Goal: Complete application form: Complete application form

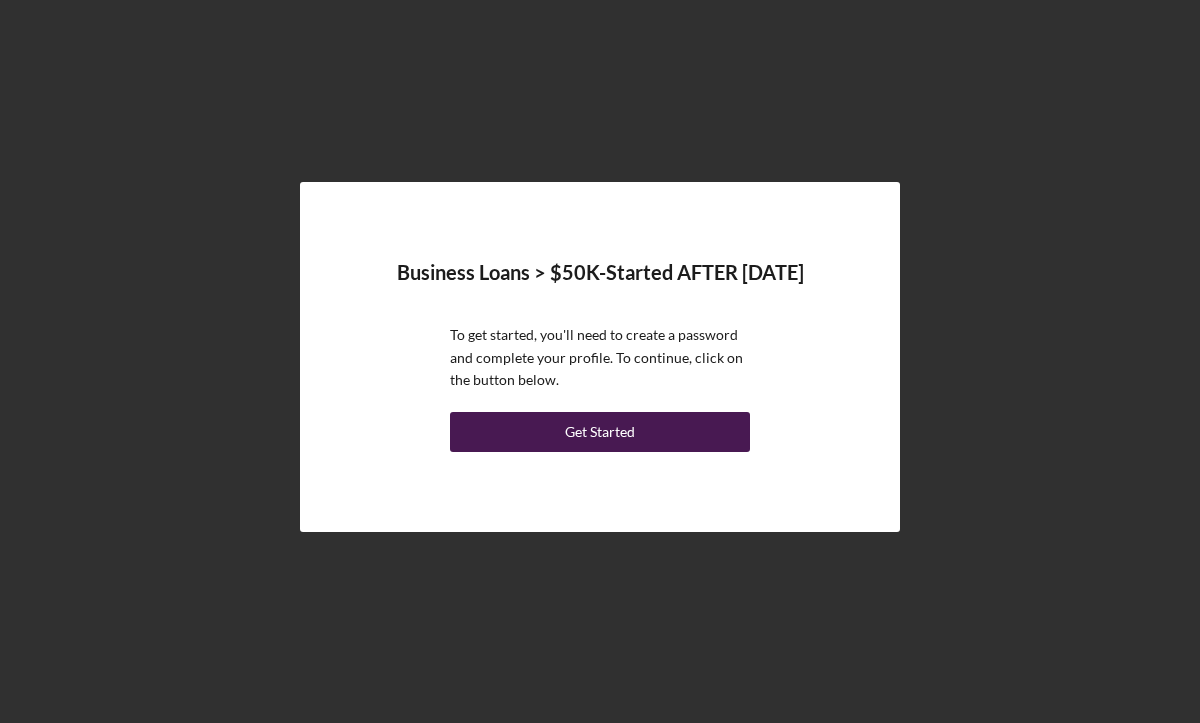
click at [689, 446] on button "Get Started" at bounding box center [600, 432] width 300 height 40
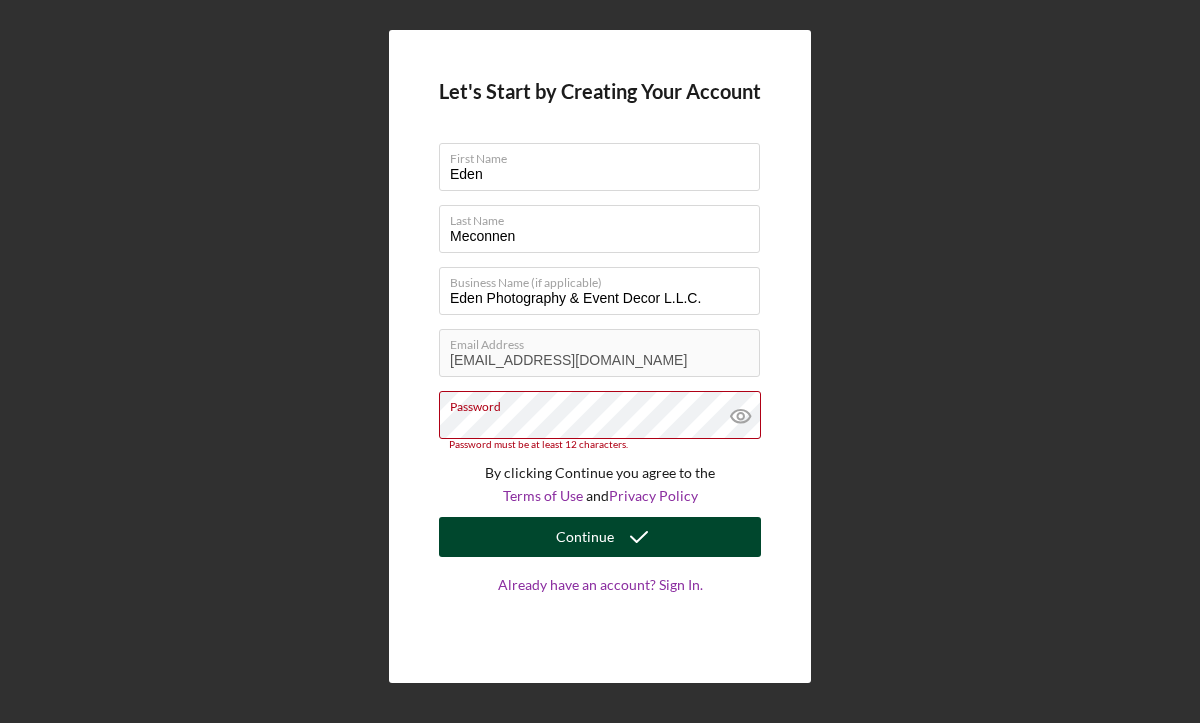
click at [713, 530] on button "Continue" at bounding box center [600, 537] width 322 height 40
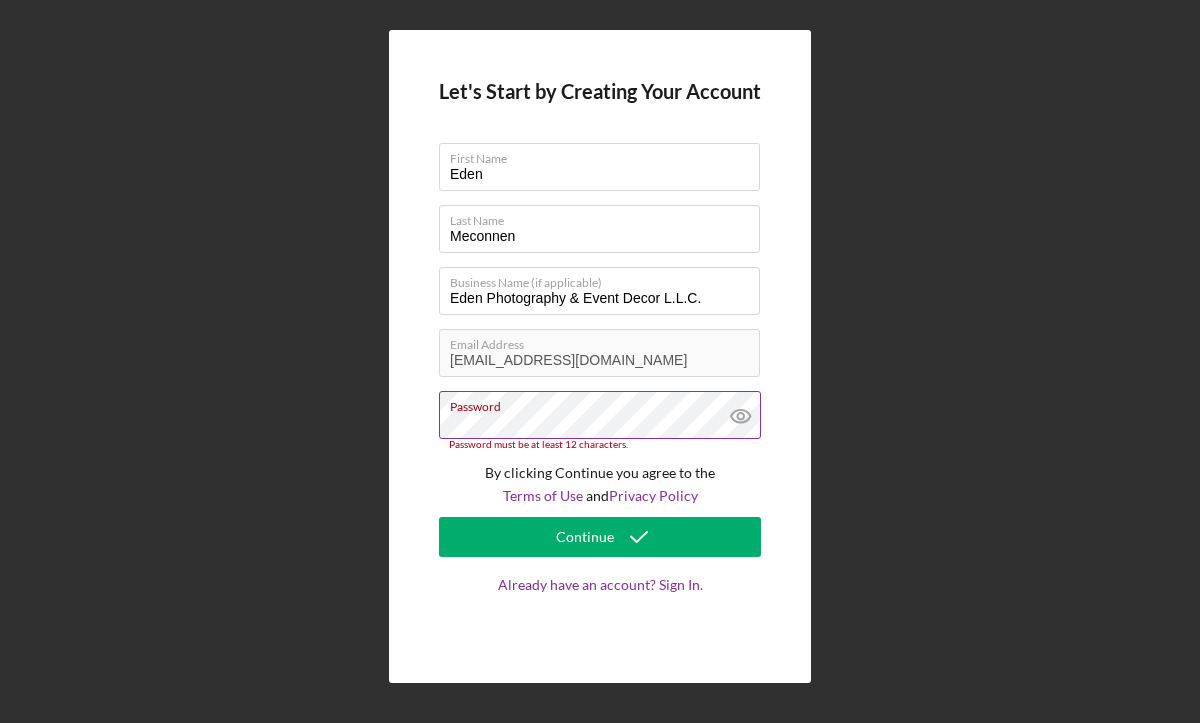
click at [742, 417] on icon at bounding box center [741, 416] width 50 height 50
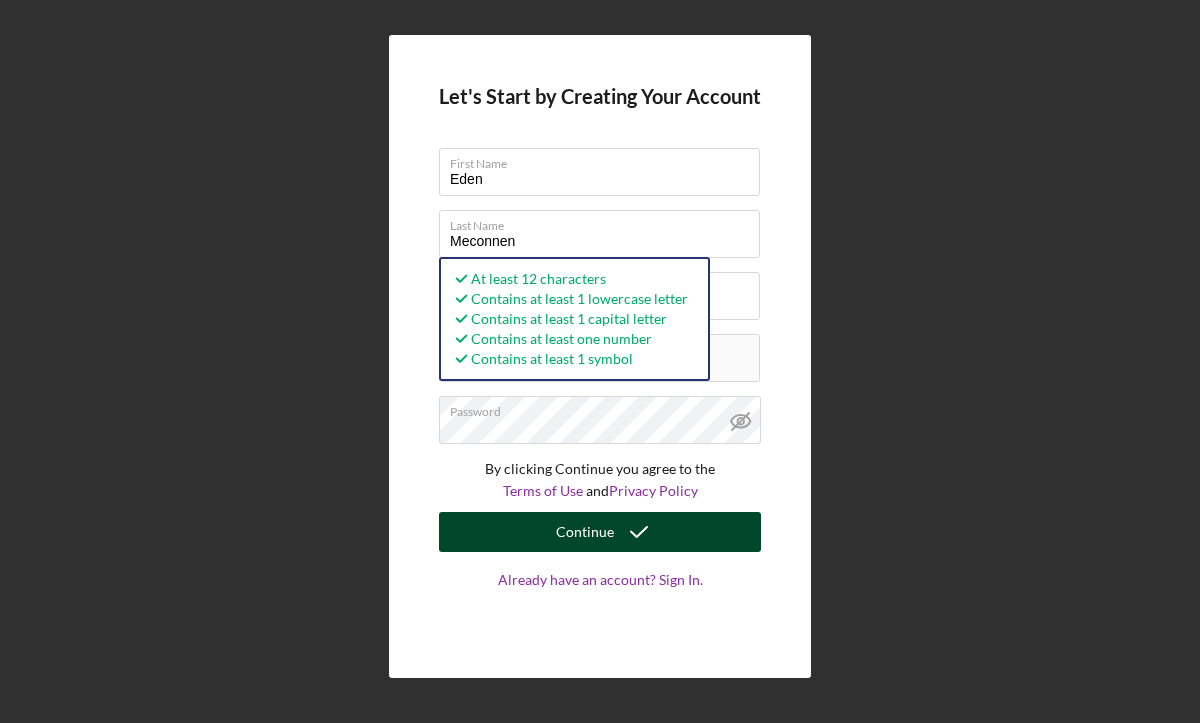
click at [523, 532] on button "Continue" at bounding box center [600, 532] width 322 height 40
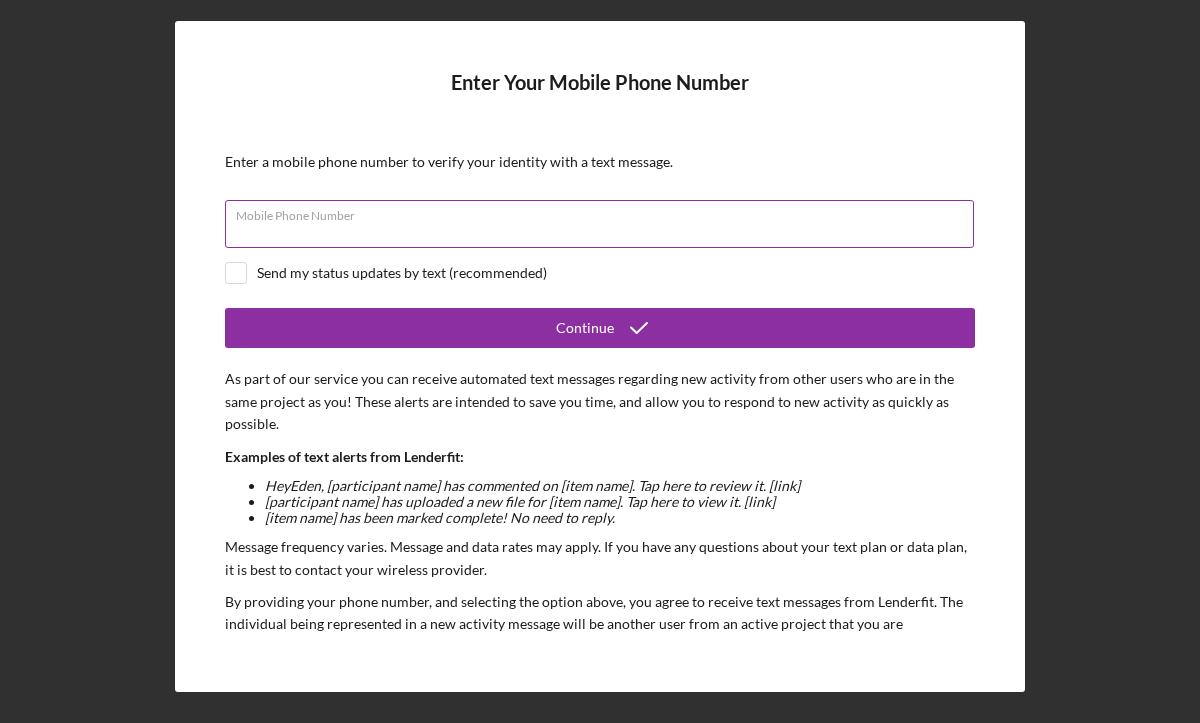
click at [517, 232] on input "Mobile Phone Number" at bounding box center [599, 224] width 749 height 48
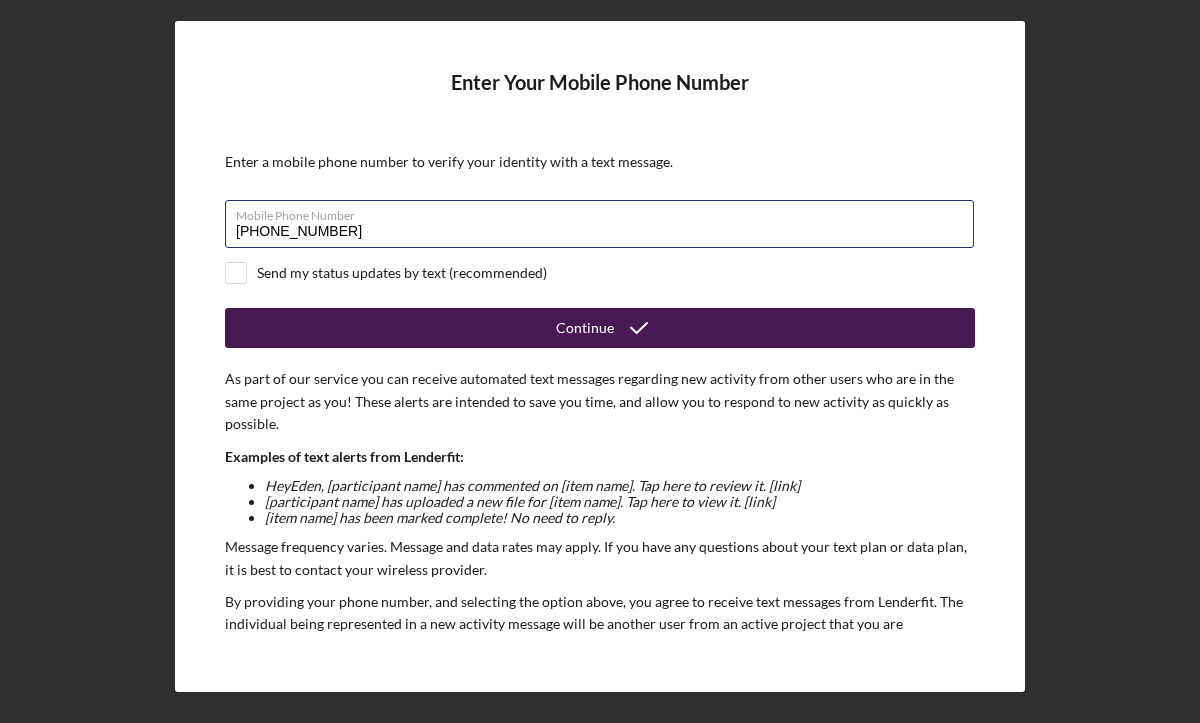
type input "[PHONE_NUMBER]"
click at [584, 338] on div "Continue" at bounding box center [585, 328] width 58 height 40
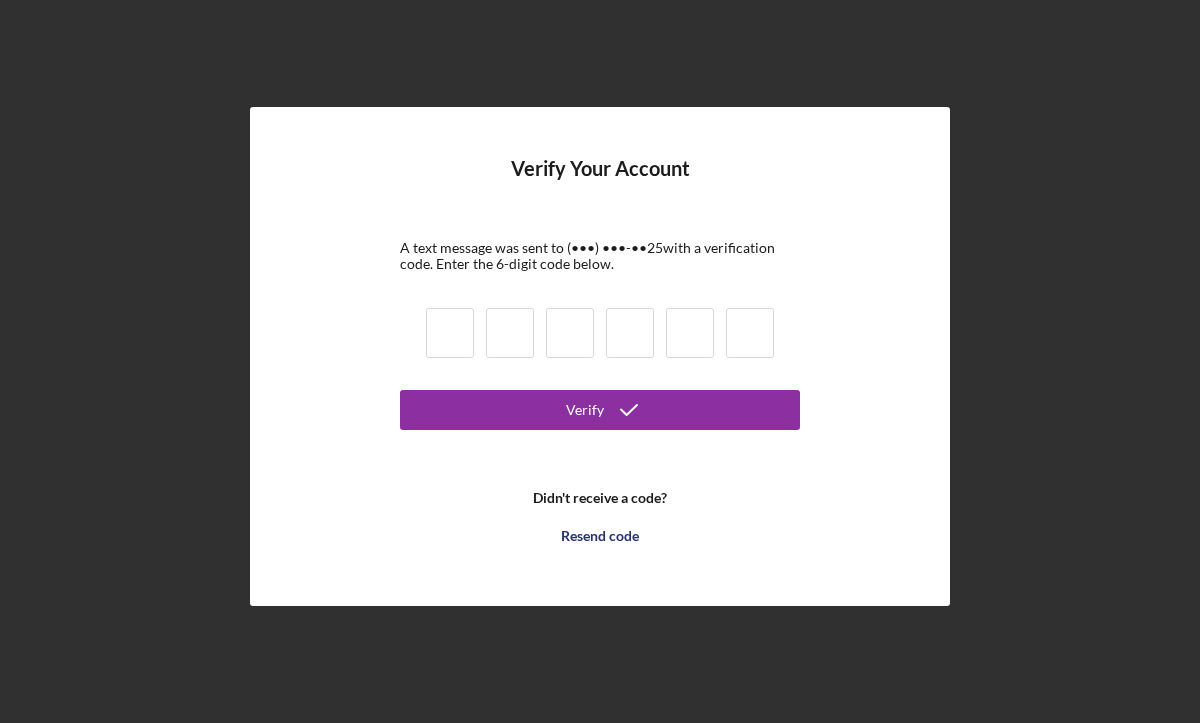
click at [449, 338] on input at bounding box center [450, 333] width 48 height 50
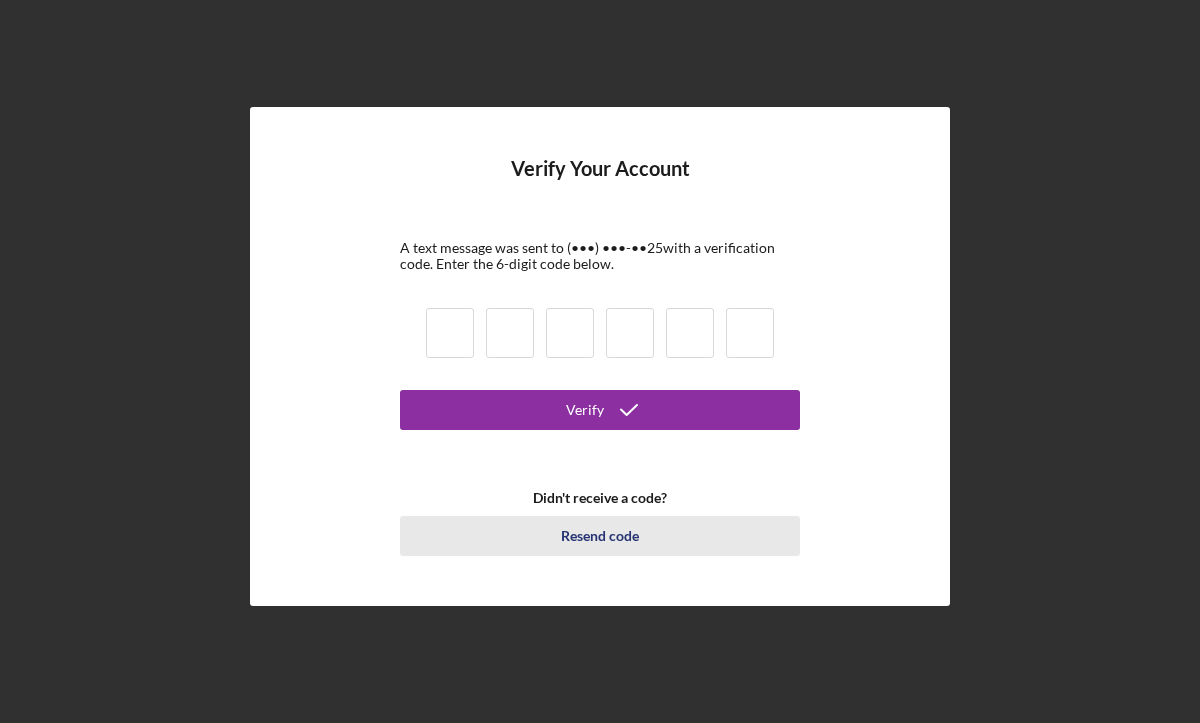
click at [587, 534] on div "Resend code" at bounding box center [600, 536] width 78 height 40
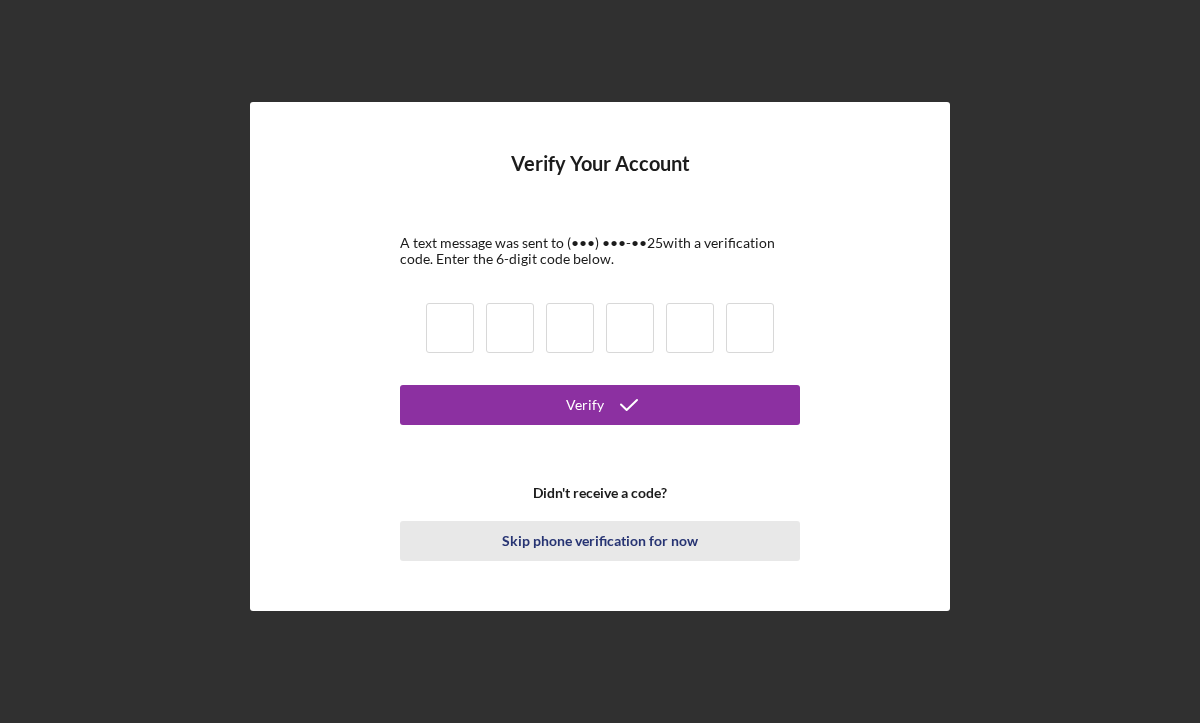
click at [553, 542] on div "Skip phone verification for now" at bounding box center [600, 541] width 196 height 40
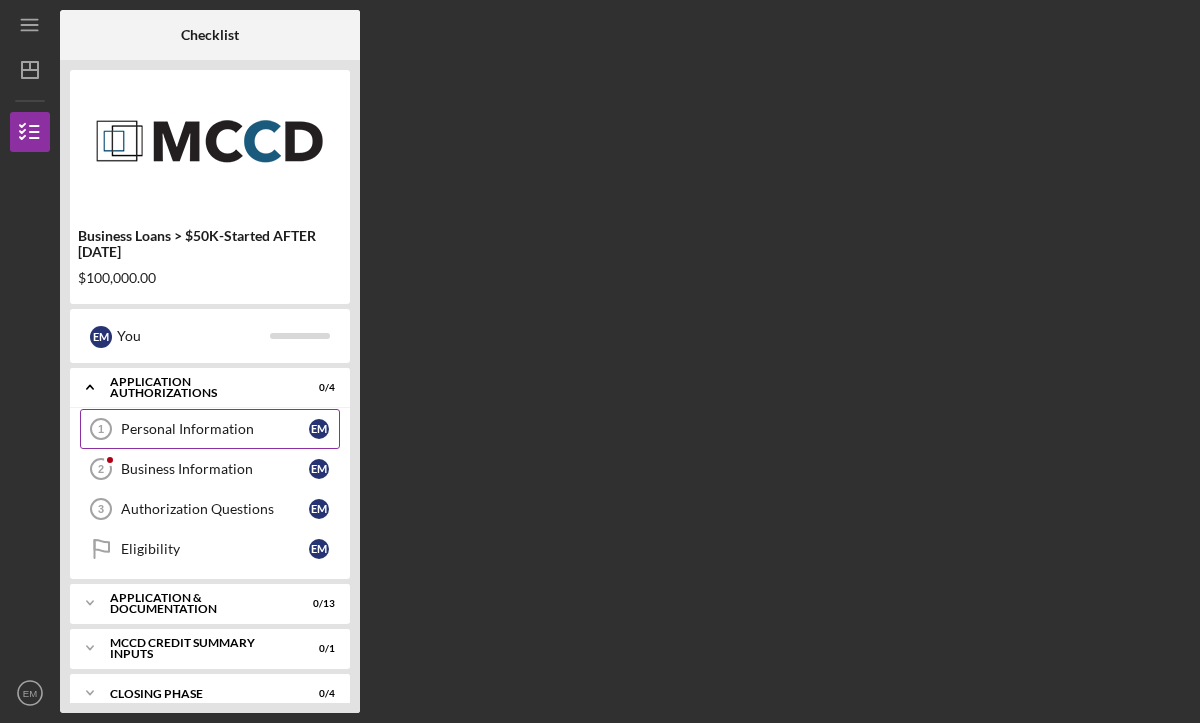
click at [164, 430] on div "Personal Information" at bounding box center [215, 429] width 188 height 16
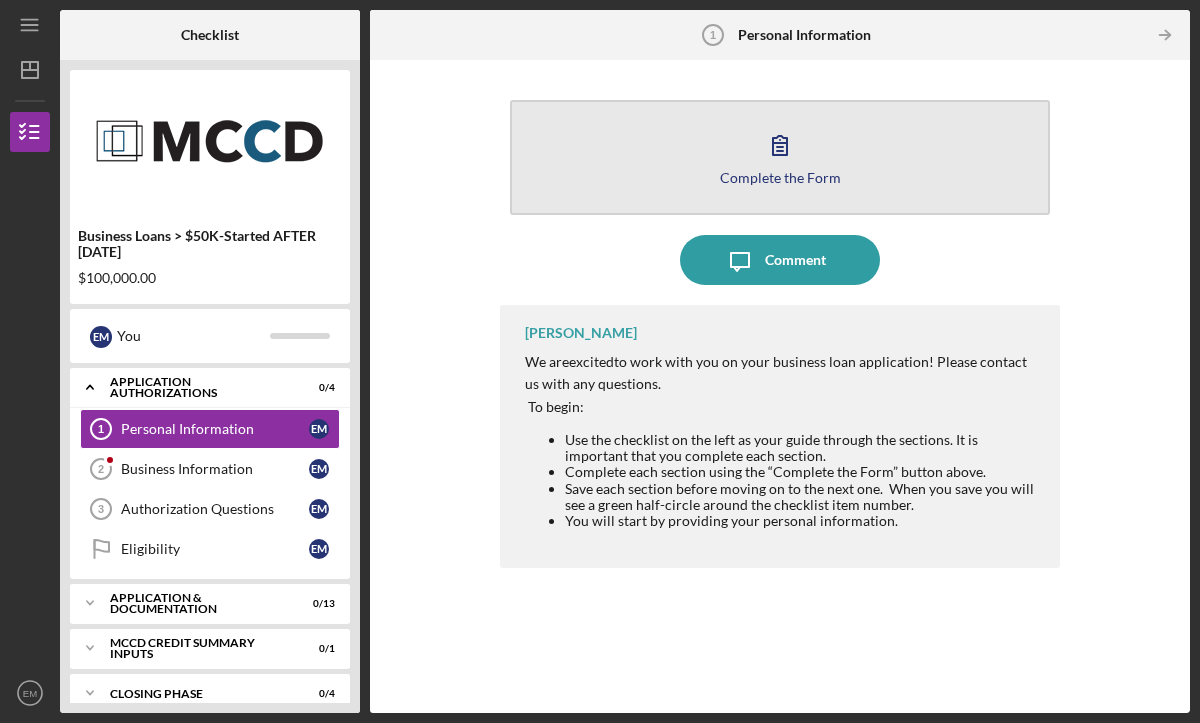
click at [789, 172] on div "Complete the Form" at bounding box center [780, 177] width 121 height 15
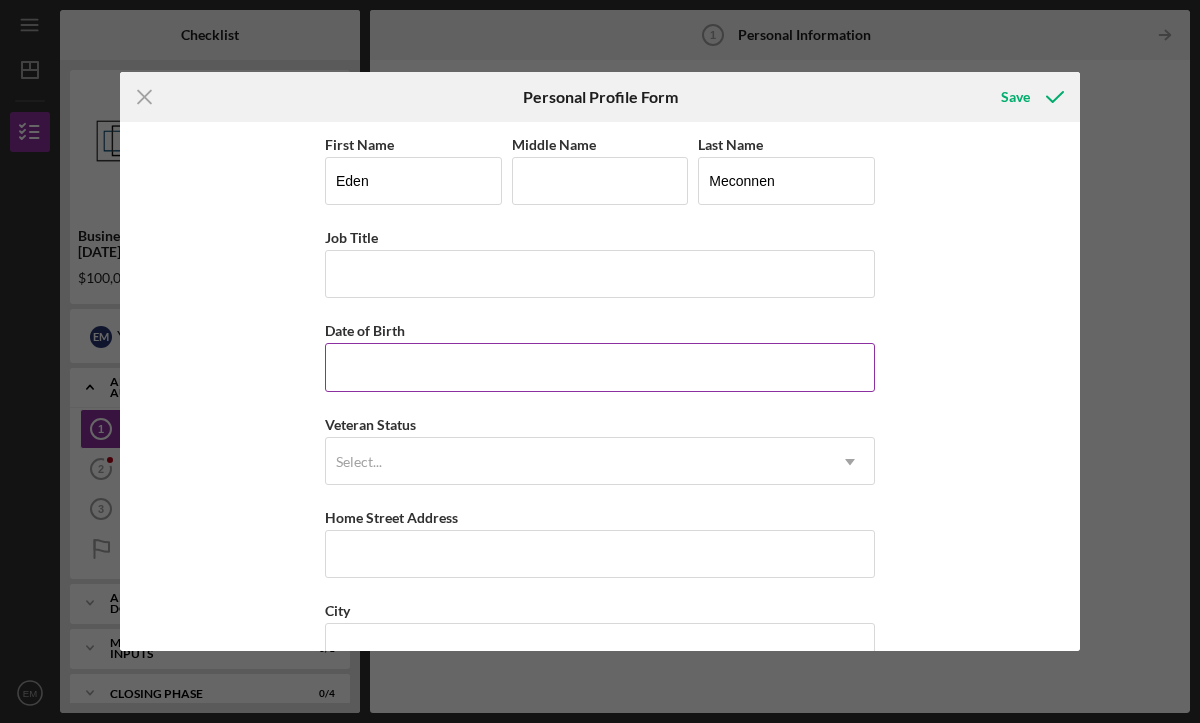
click at [448, 367] on input "Date of Birth" at bounding box center [600, 367] width 550 height 48
type input "[DATE]"
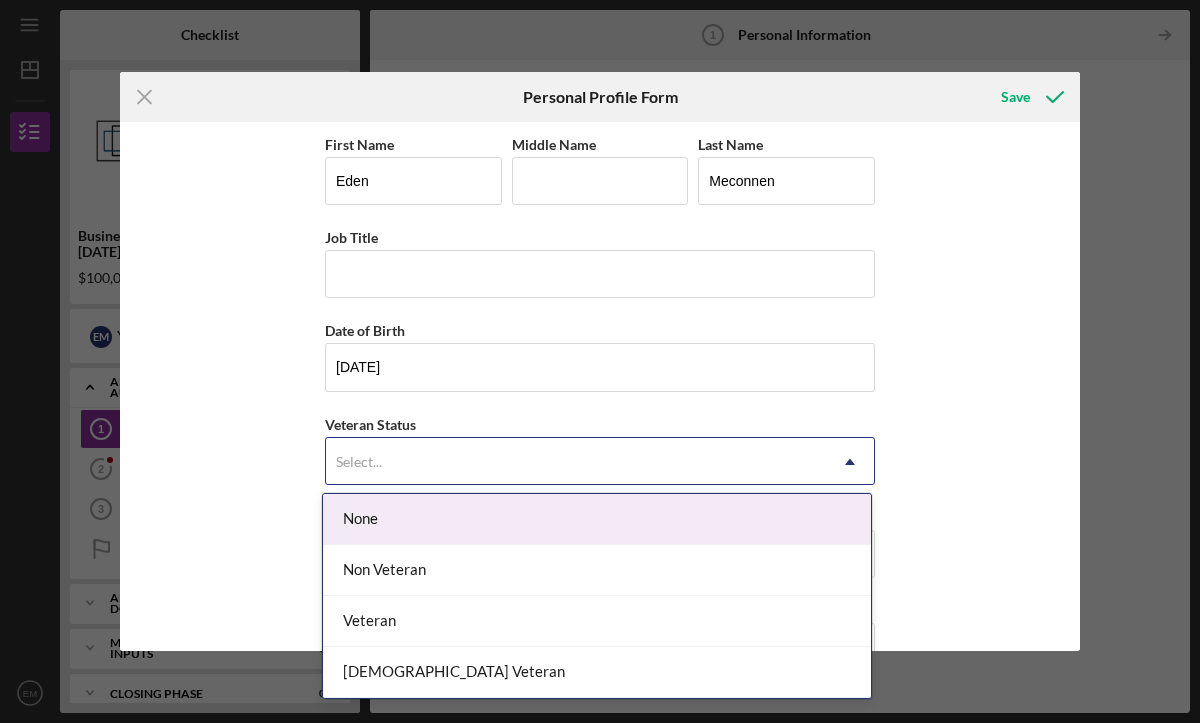
click at [421, 458] on div "Select..." at bounding box center [576, 462] width 500 height 46
click at [392, 510] on div "None" at bounding box center [597, 519] width 548 height 51
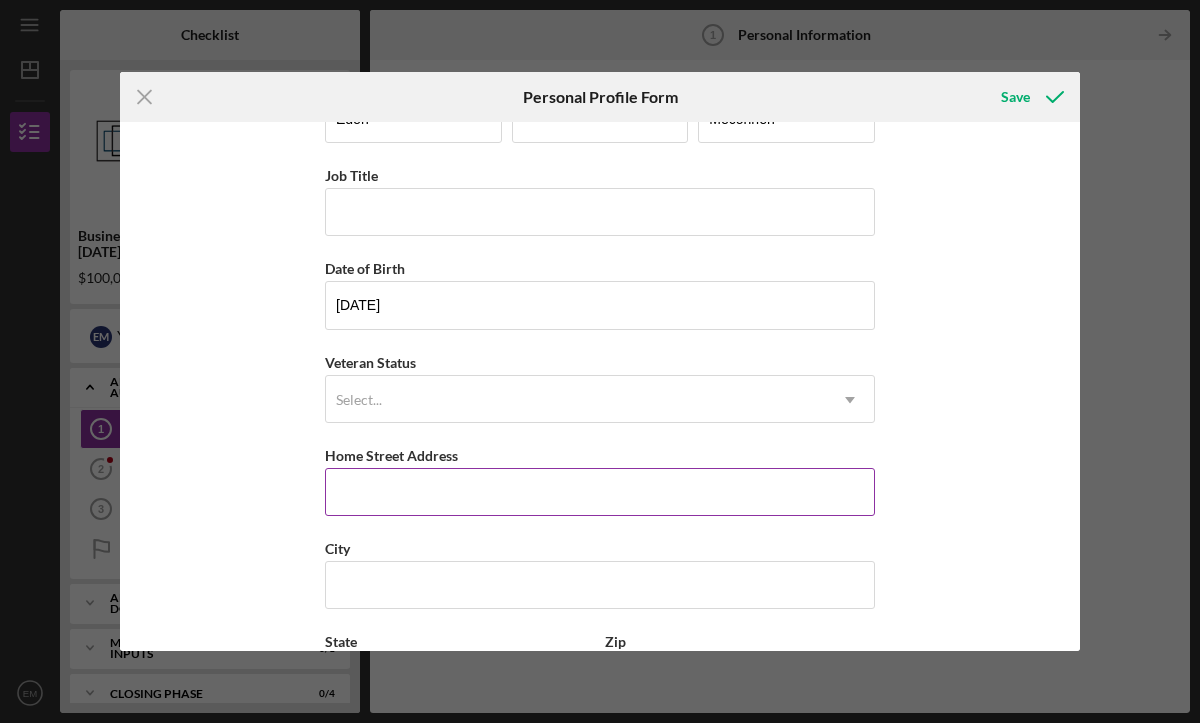
scroll to position [63, 0]
click at [418, 500] on input "Home Street Address" at bounding box center [600, 491] width 550 height 48
type input "[STREET_ADDRESS]"
type input "[GEOGRAPHIC_DATA]"
type input "MN"
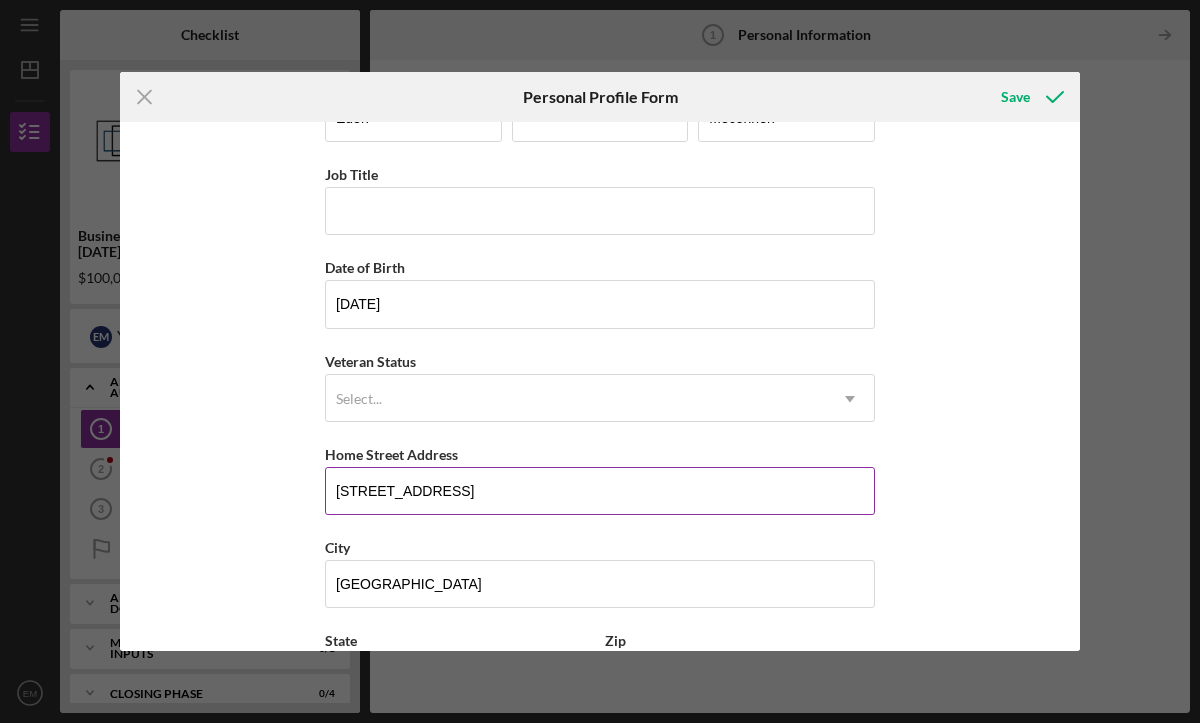
type input "55024"
type input "[GEOGRAPHIC_DATA]"
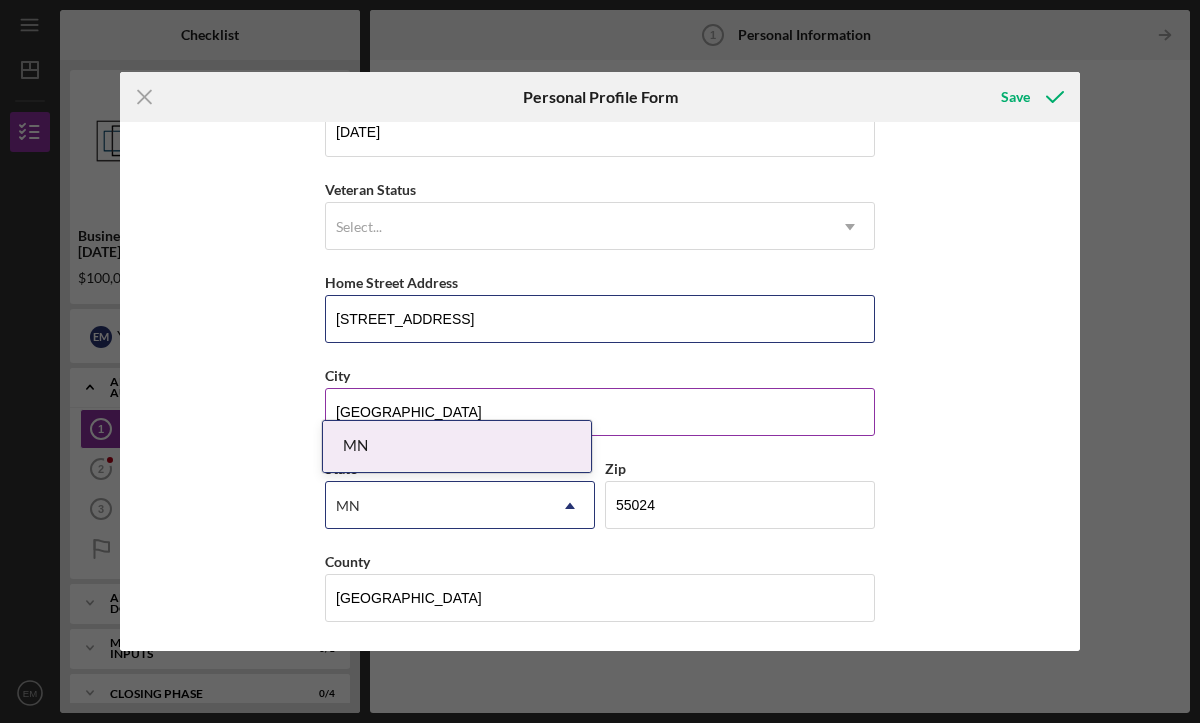
scroll to position [236, 0]
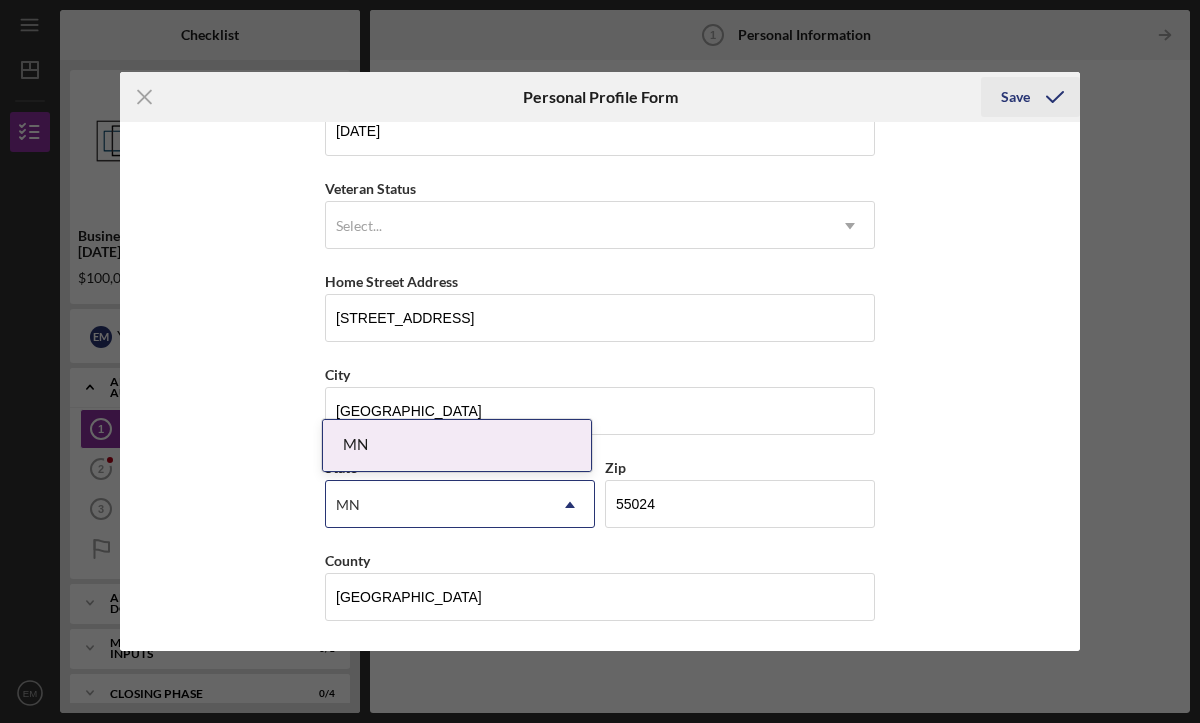
click at [1021, 93] on div "Save" at bounding box center [1015, 97] width 29 height 40
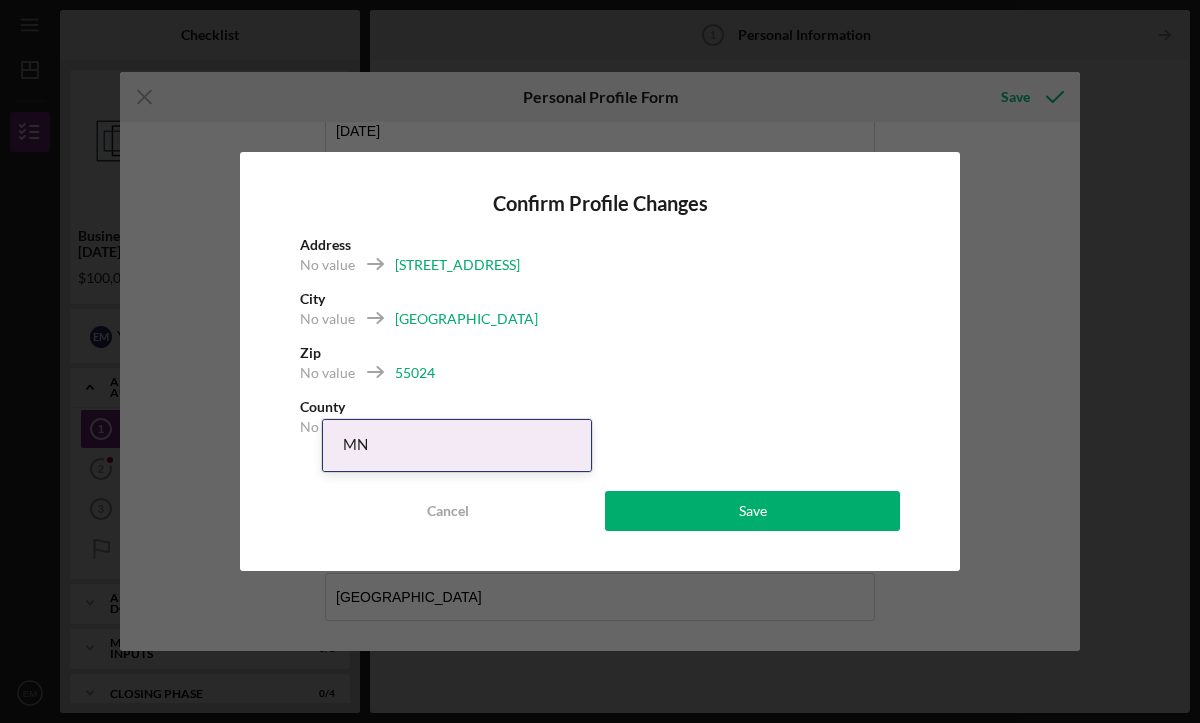
click at [464, 323] on div "[GEOGRAPHIC_DATA]" at bounding box center [466, 319] width 143 height 20
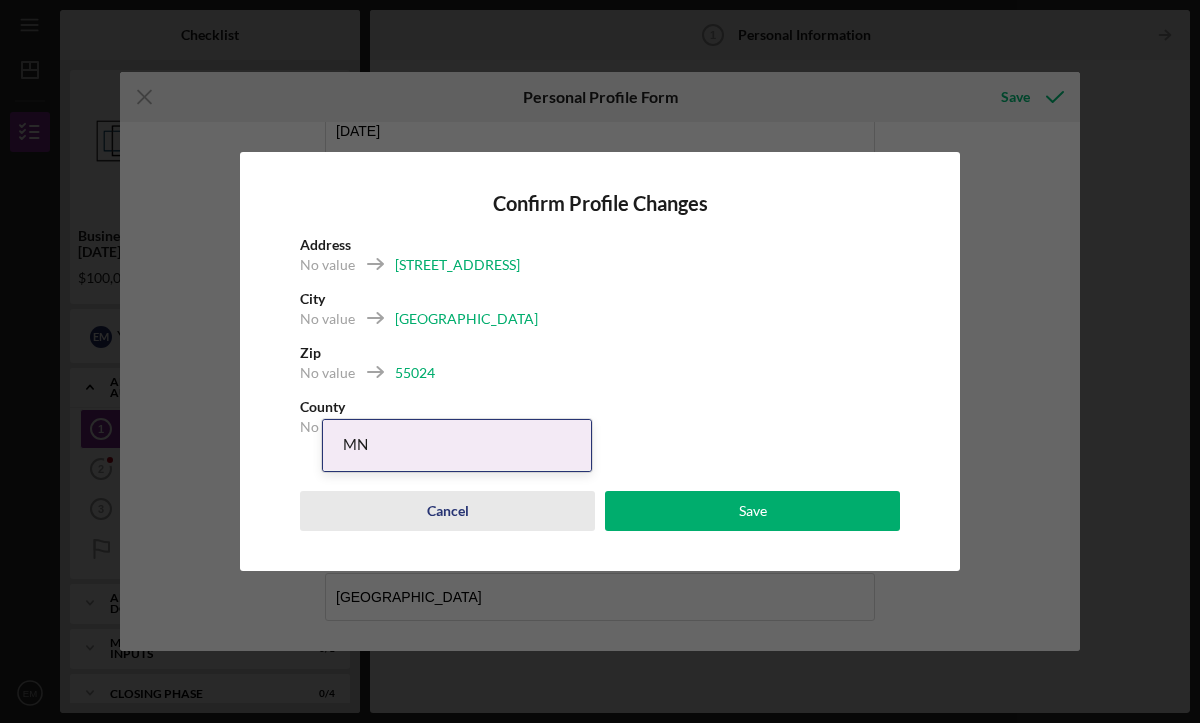
click at [449, 510] on div "Cancel" at bounding box center [448, 511] width 42 height 40
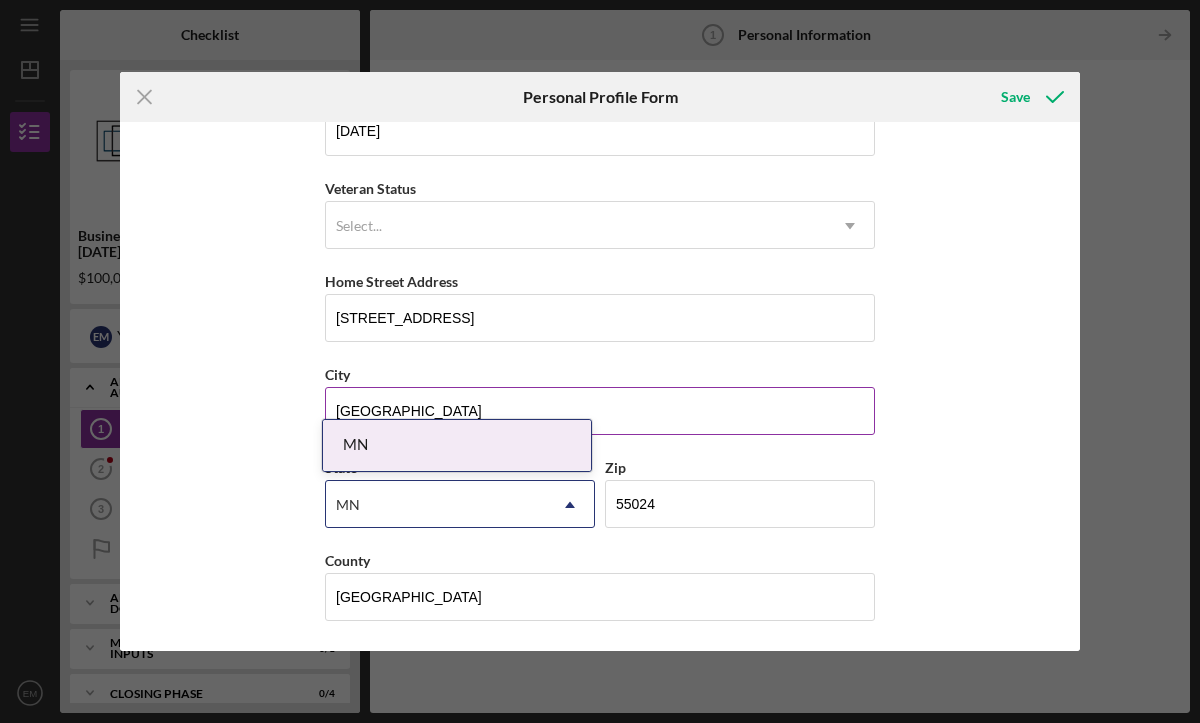
click at [588, 406] on input "[GEOGRAPHIC_DATA]" at bounding box center [600, 411] width 550 height 48
type input "M"
type input "[GEOGRAPHIC_DATA]"
click at [783, 552] on div "County" at bounding box center [600, 560] width 550 height 25
click at [1011, 100] on div "Save" at bounding box center [1015, 97] width 29 height 40
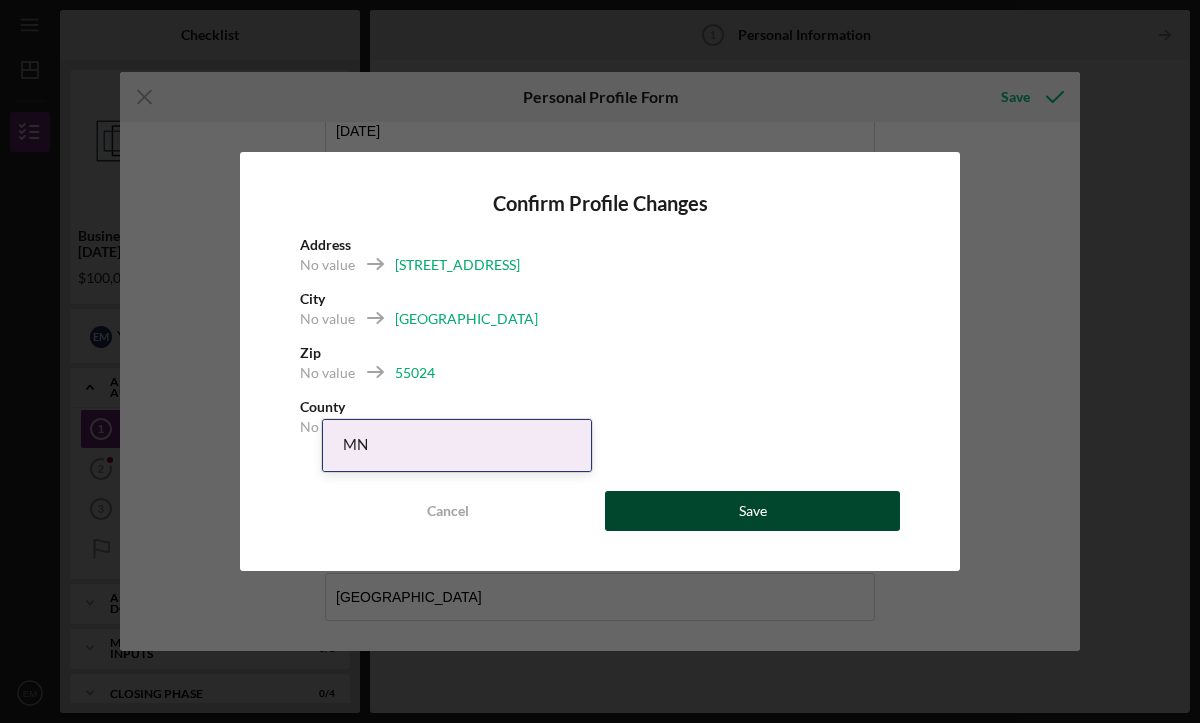
click at [722, 516] on button "Save" at bounding box center [752, 511] width 295 height 40
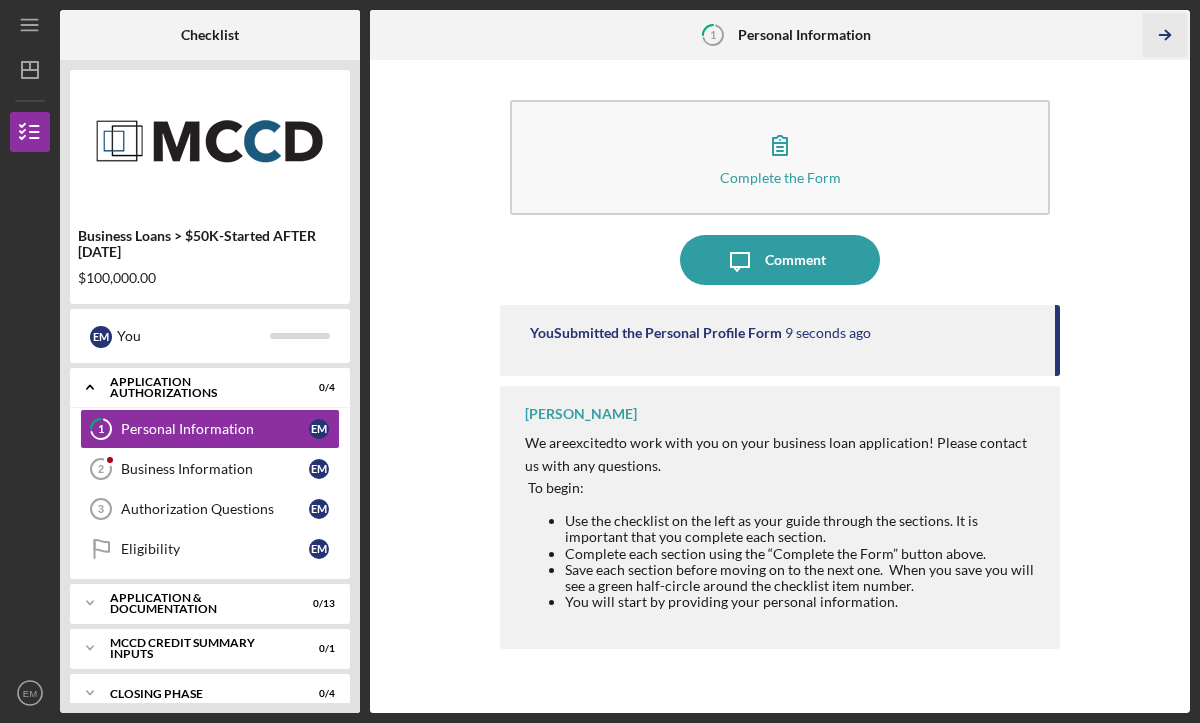
click at [1161, 33] on icon "Icon/Table Pagination Arrow" at bounding box center [1164, 35] width 45 height 45
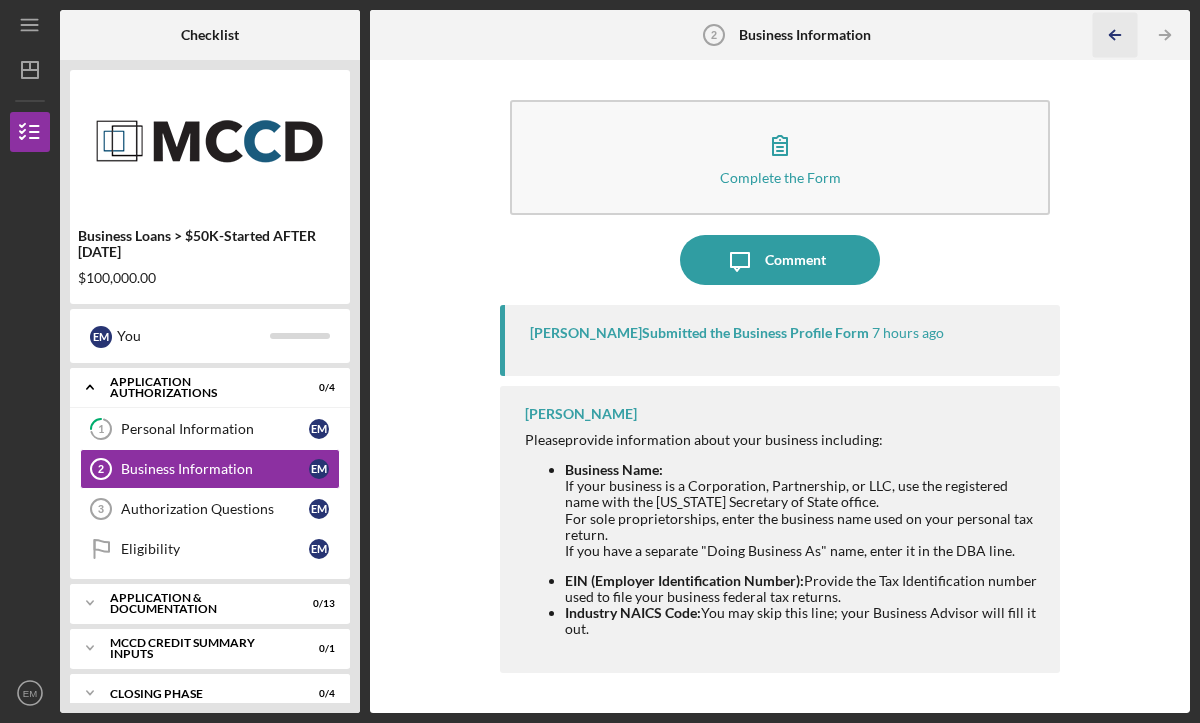
click at [1111, 31] on icon "Icon/Table Pagination Arrow" at bounding box center [1114, 35] width 45 height 45
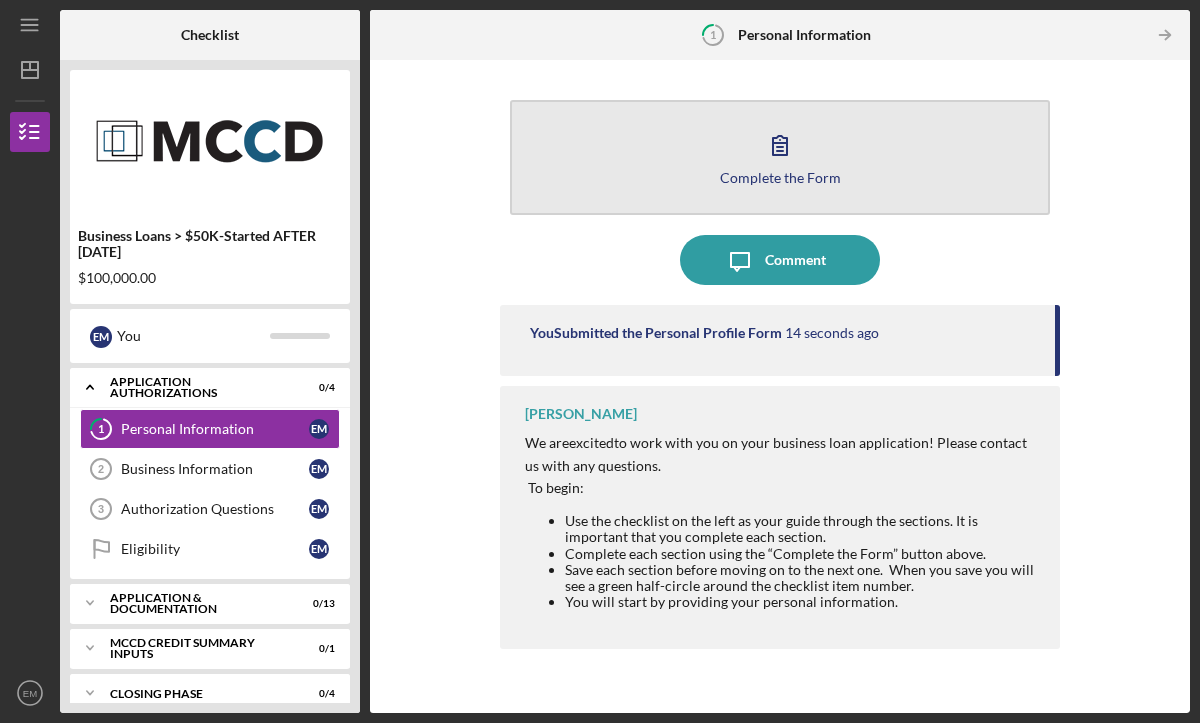
click at [790, 161] on icon "button" at bounding box center [780, 145] width 50 height 50
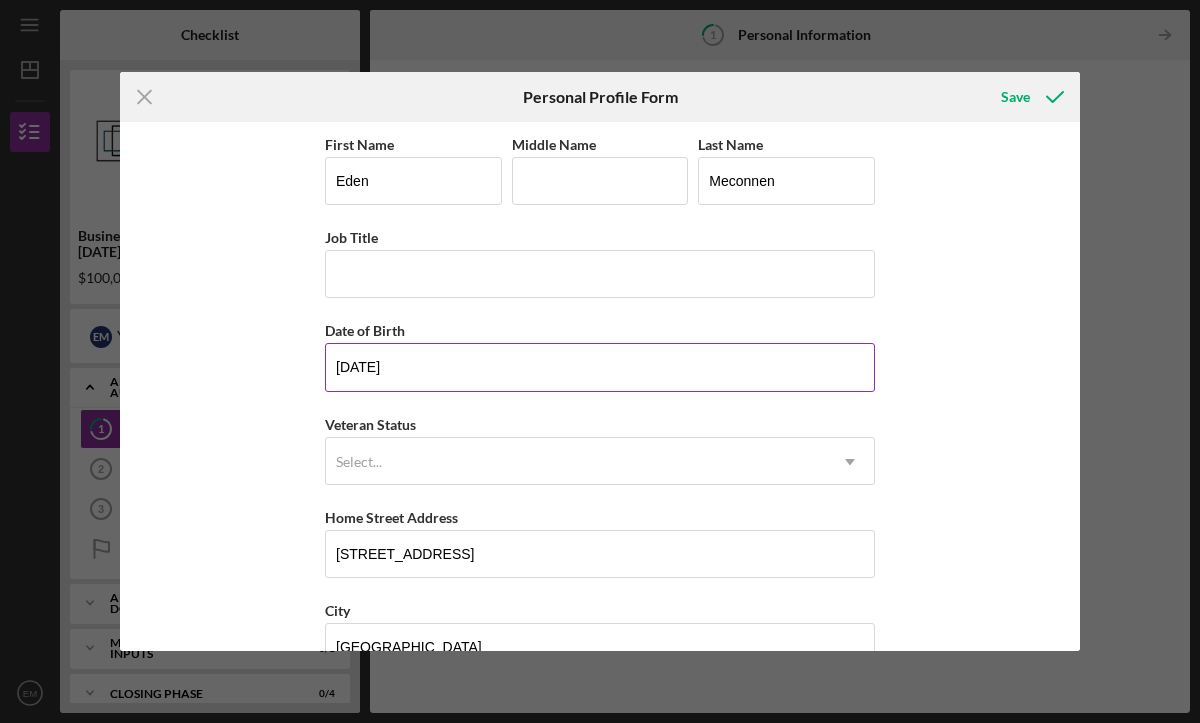
scroll to position [236, 0]
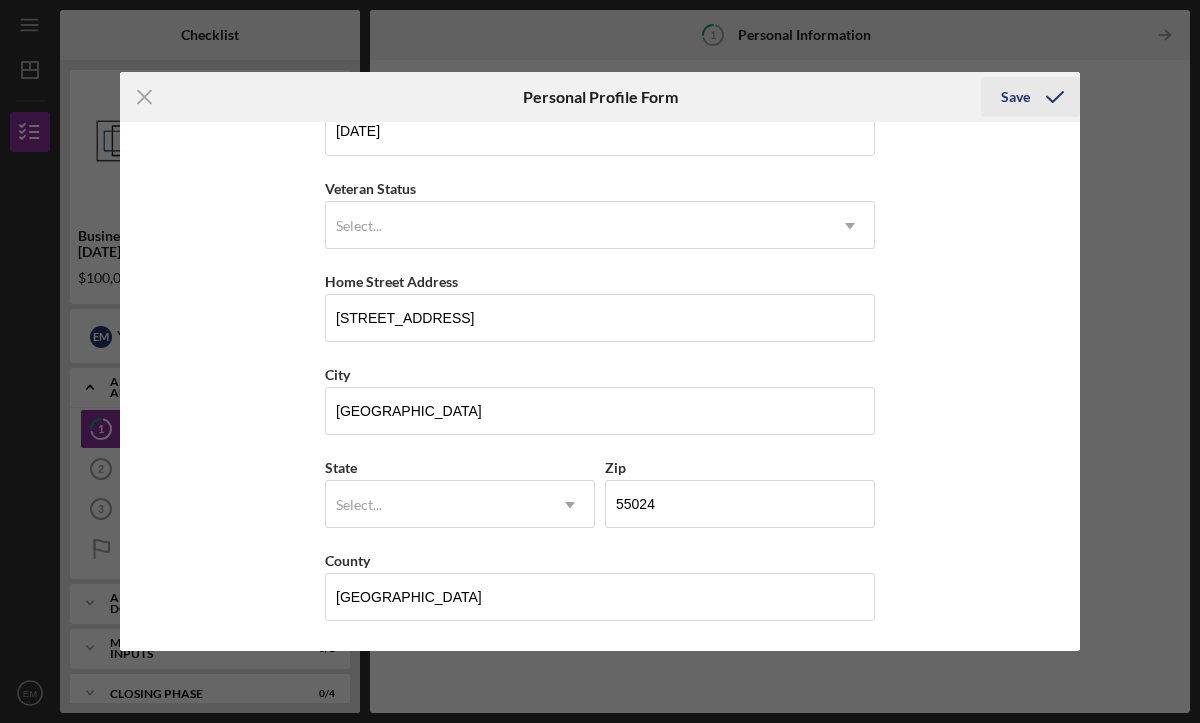
click at [1008, 100] on div "Save" at bounding box center [1015, 97] width 29 height 40
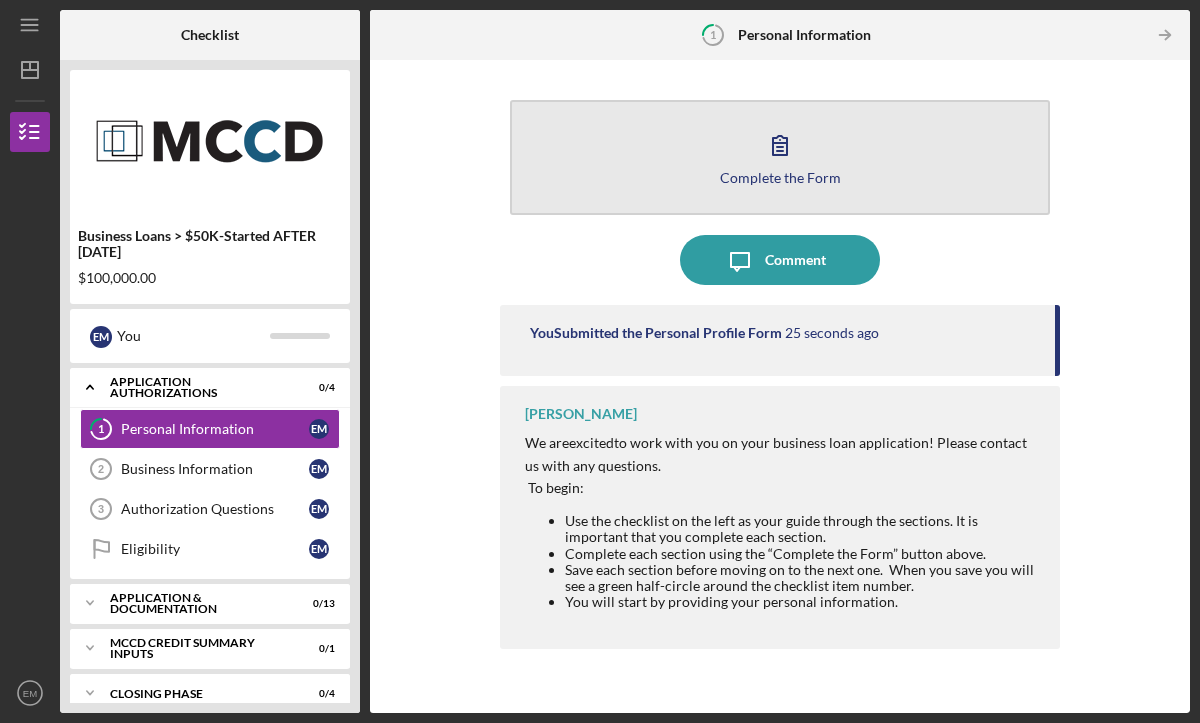
click at [781, 157] on icon "button" at bounding box center [780, 145] width 50 height 50
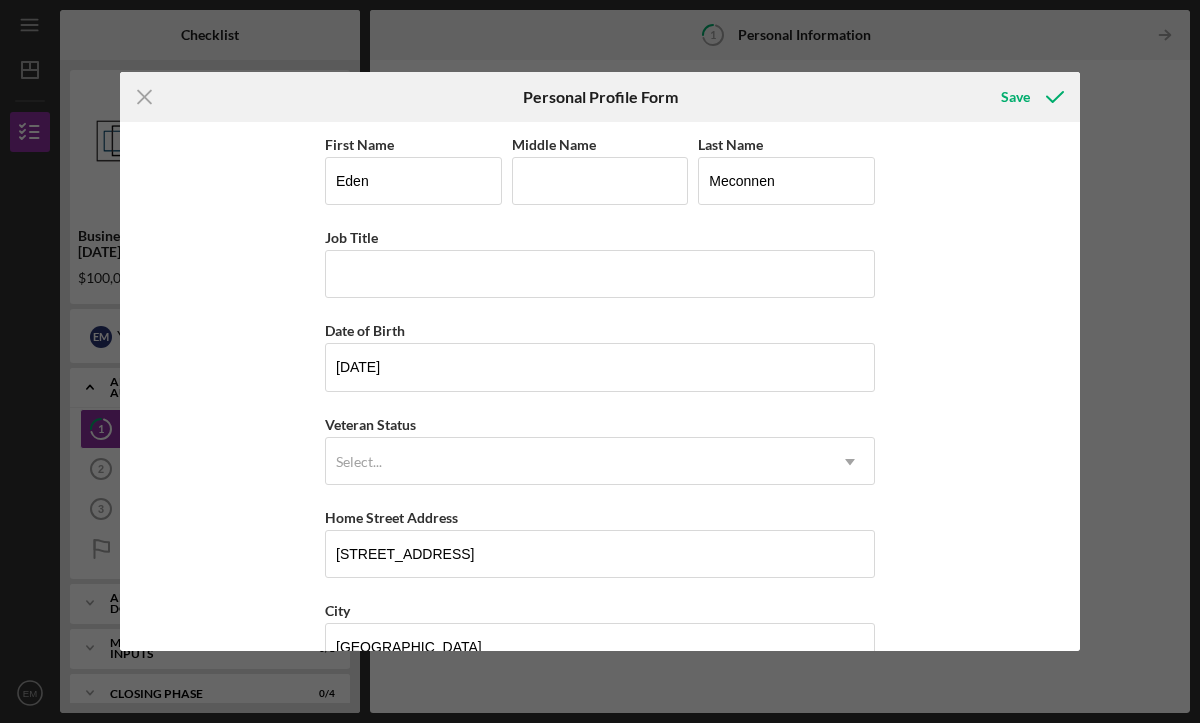
scroll to position [236, 0]
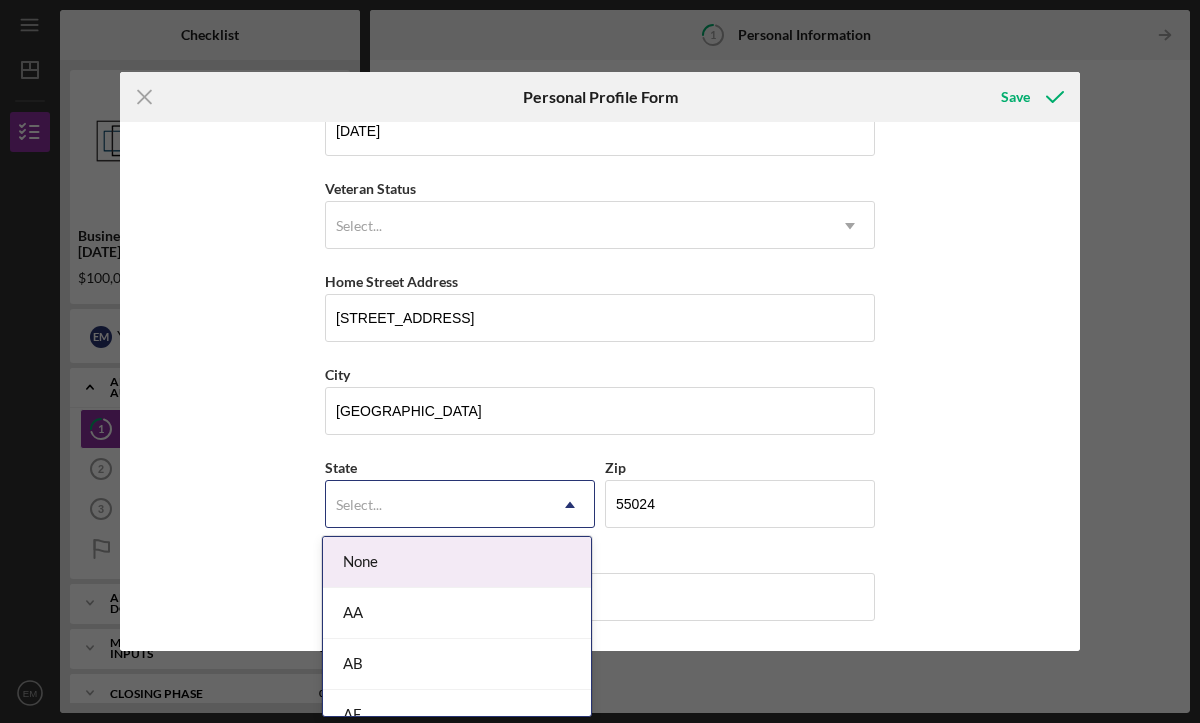
click at [521, 501] on div "Select..." at bounding box center [436, 505] width 220 height 46
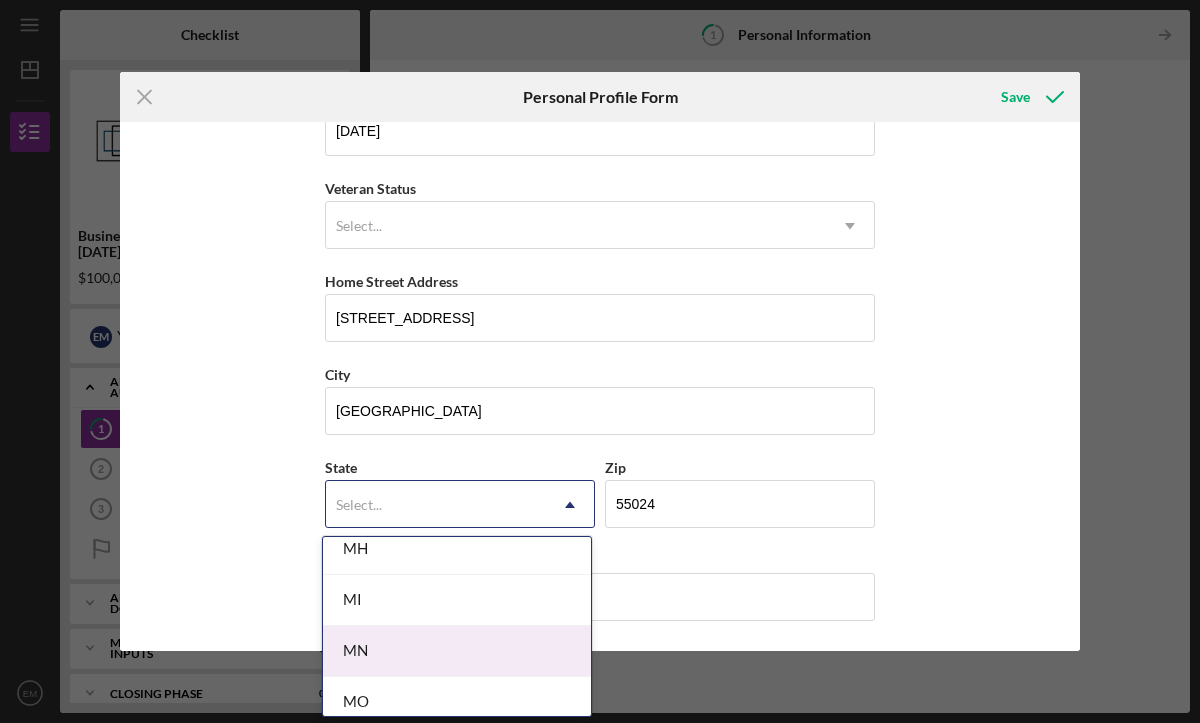
scroll to position [1645, 0]
click at [408, 651] on div "MN" at bounding box center [457, 650] width 268 height 51
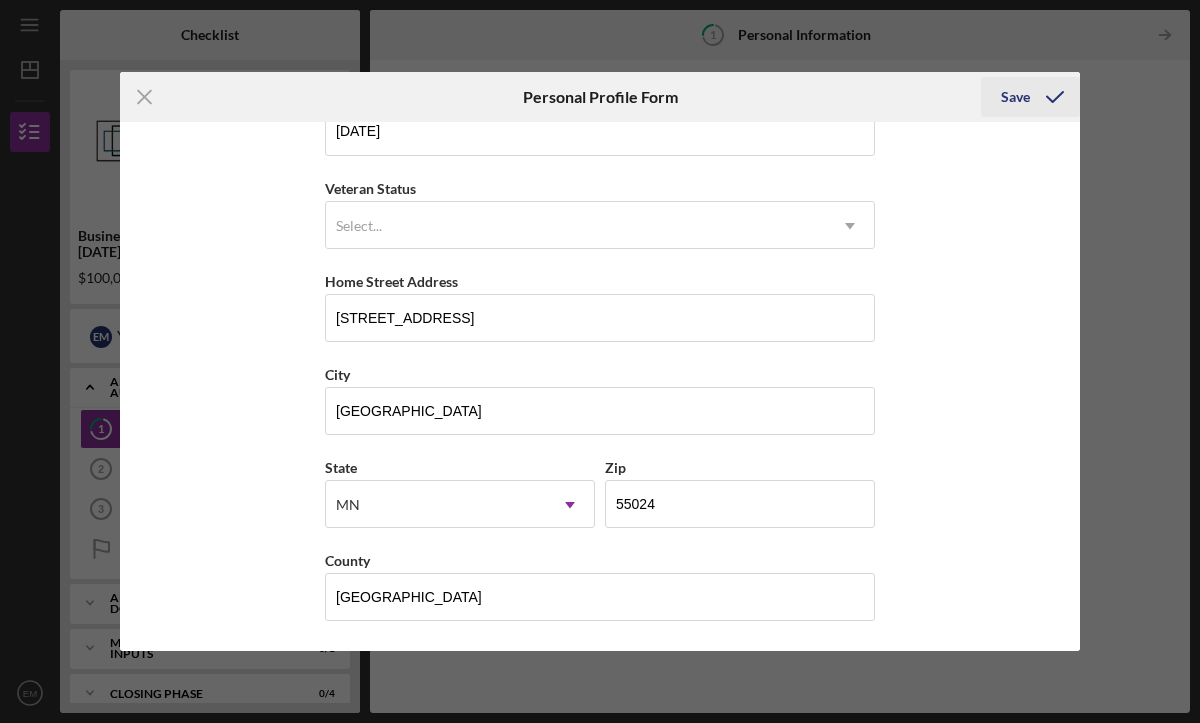
click at [1013, 100] on div "Save" at bounding box center [1015, 97] width 29 height 40
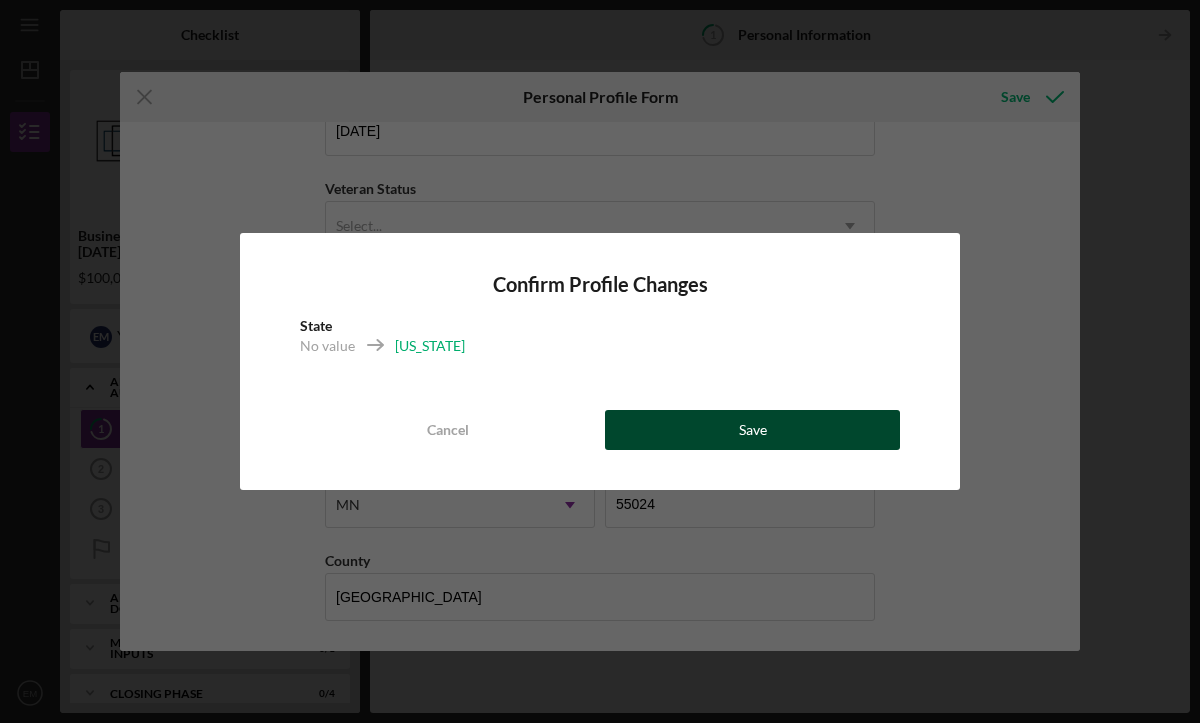
click at [761, 424] on div "Save" at bounding box center [753, 430] width 28 height 40
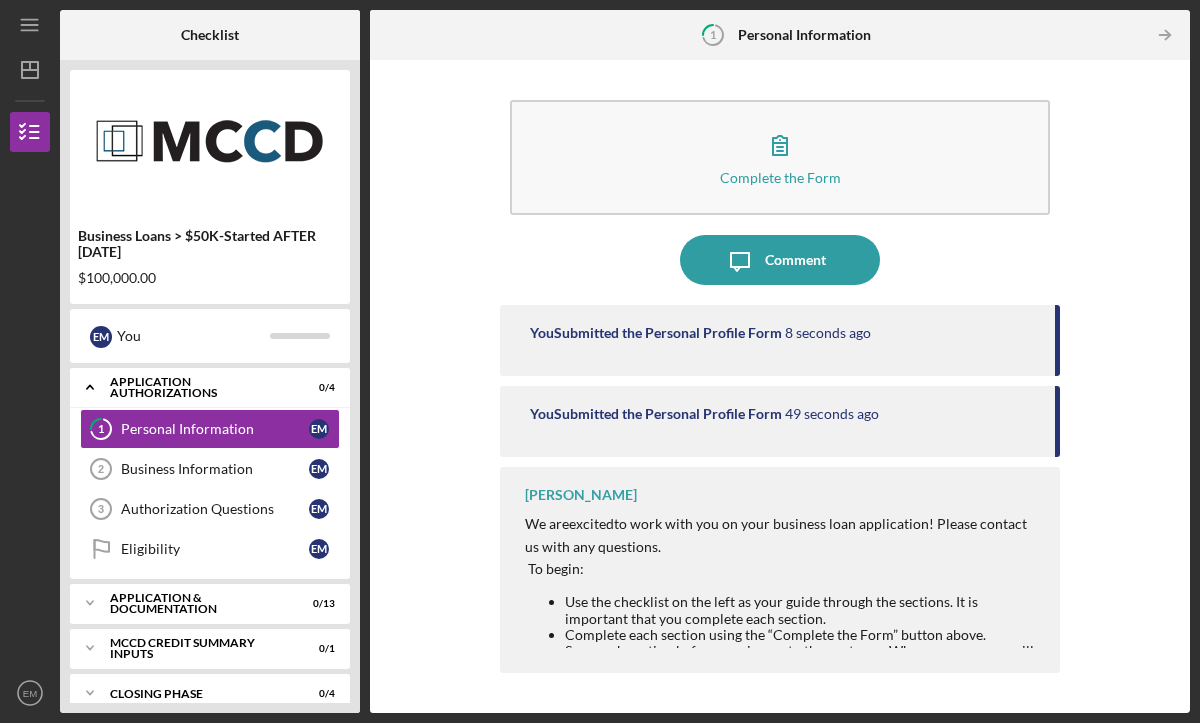
click at [694, 551] on p "We are excited to work with you on your business loan application ! Please cont…" at bounding box center [782, 535] width 515 height 45
click at [745, 257] on icon "Icon/Message" at bounding box center [740, 260] width 50 height 50
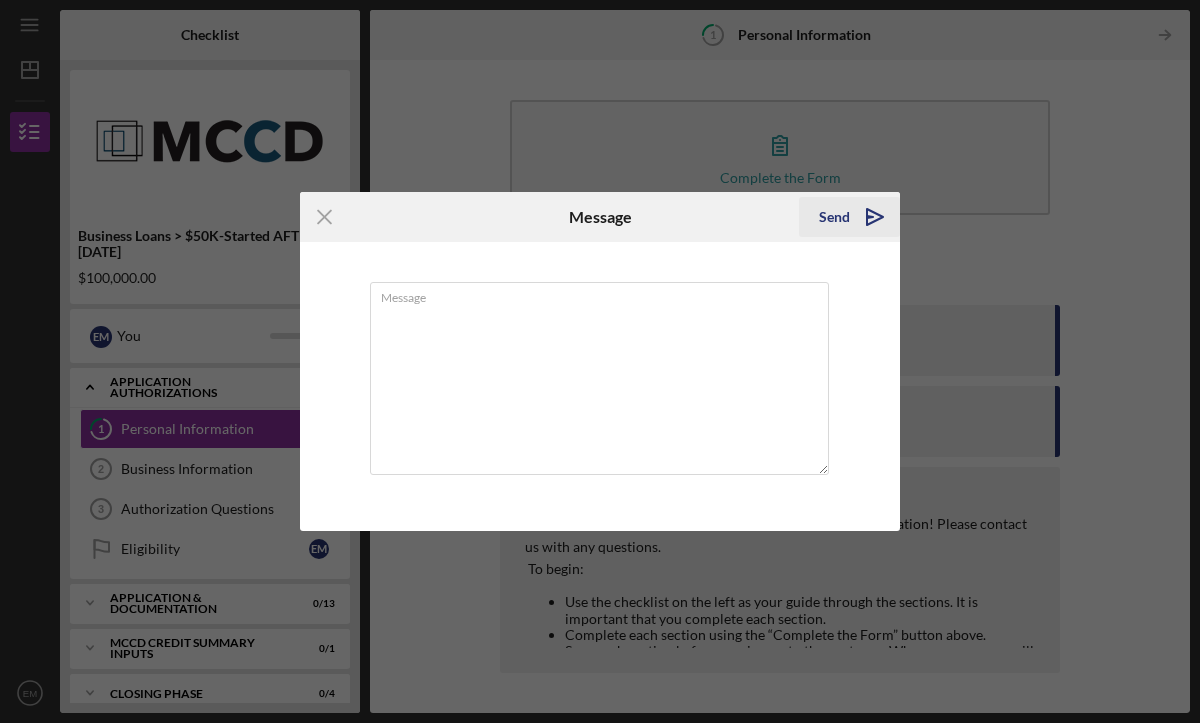
click at [829, 219] on div "Send" at bounding box center [834, 217] width 31 height 40
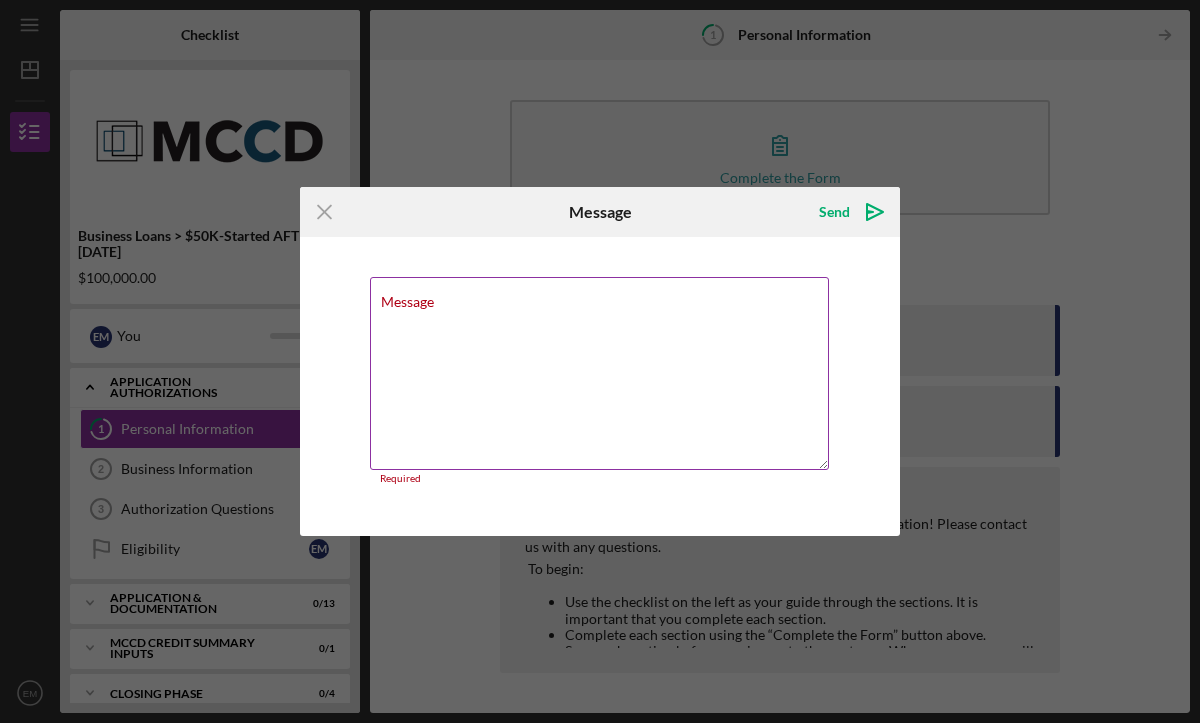
click at [601, 347] on textarea "Message" at bounding box center [599, 373] width 459 height 193
click at [327, 211] on icon "Icon/Menu Close" at bounding box center [325, 212] width 50 height 50
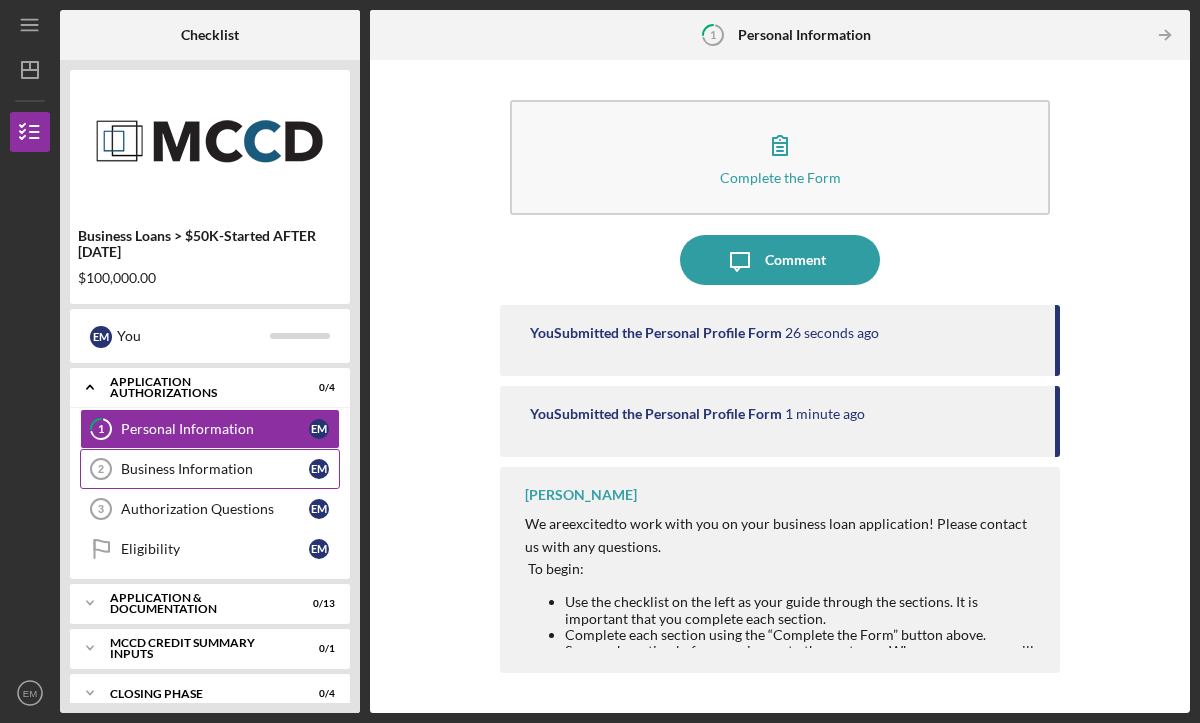
click at [228, 461] on div "Business Information" at bounding box center [215, 469] width 188 height 16
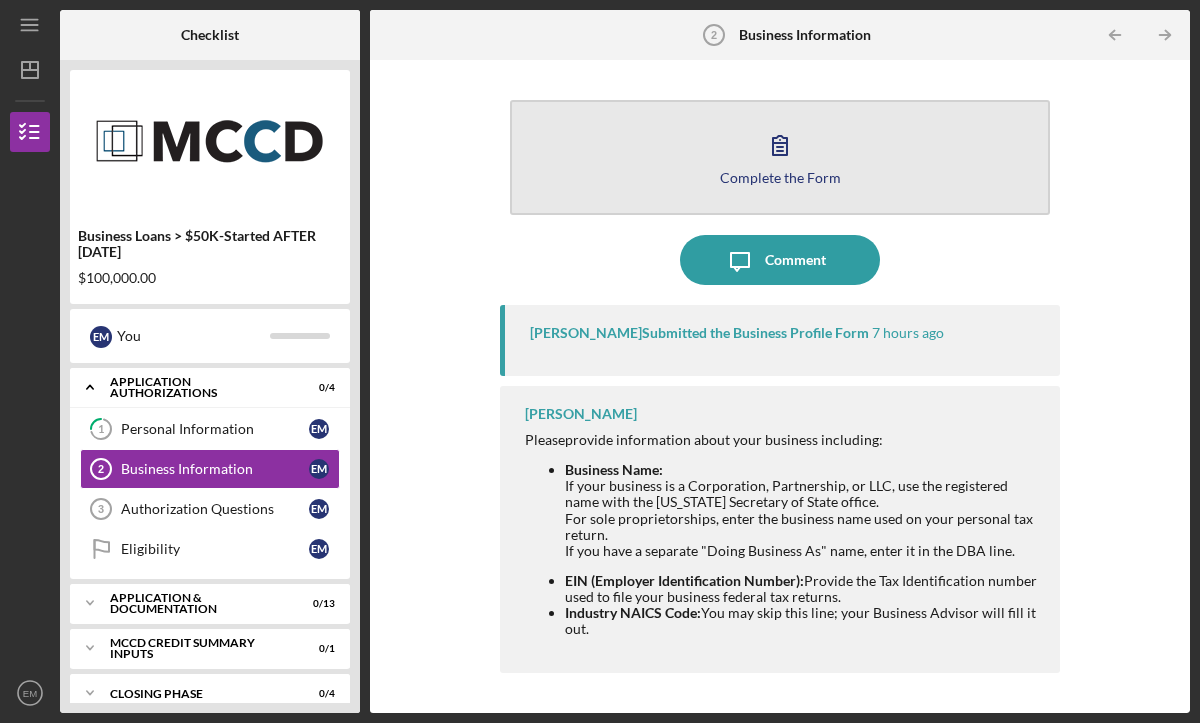
click at [776, 156] on icon "button" at bounding box center [780, 145] width 50 height 50
